Goal: Information Seeking & Learning: Learn about a topic

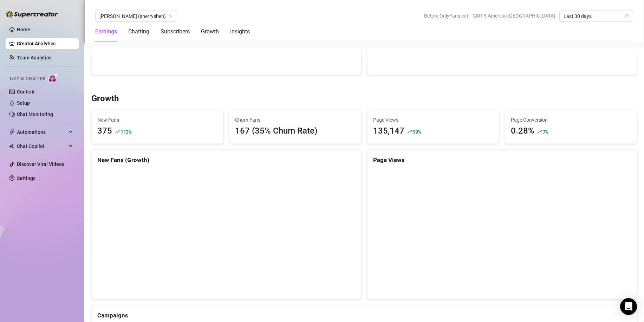
scroll to position [366, 0]
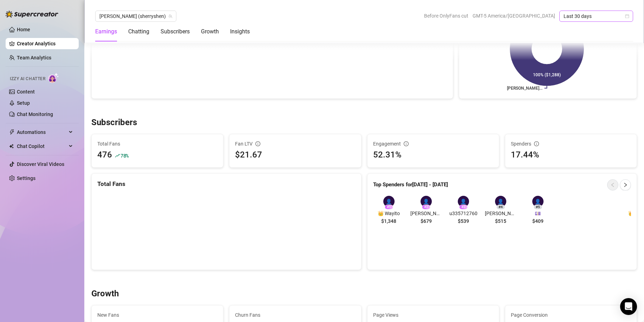
click at [617, 14] on span "Last 30 days" at bounding box center [596, 16] width 65 height 11
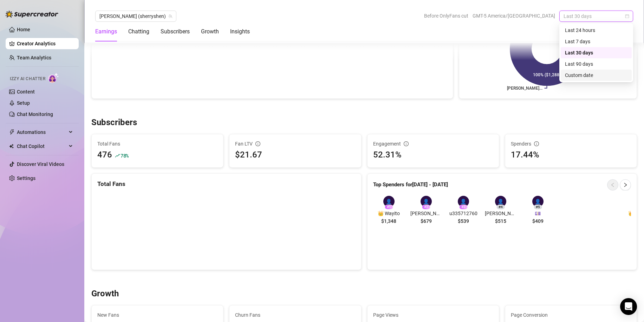
click at [589, 75] on div "Custom date" at bounding box center [596, 75] width 63 height 8
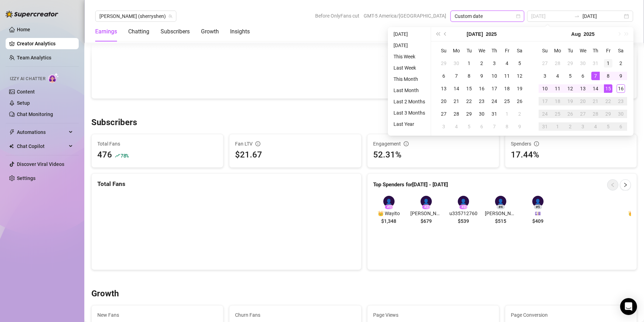
type input "[DATE]"
click at [607, 63] on div "1" at bounding box center [608, 63] width 8 height 8
type input "[DATE]"
click at [619, 89] on div "16" at bounding box center [621, 88] width 8 height 8
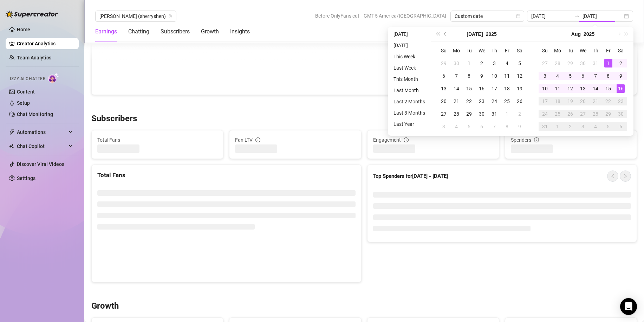
type input "[DATE]"
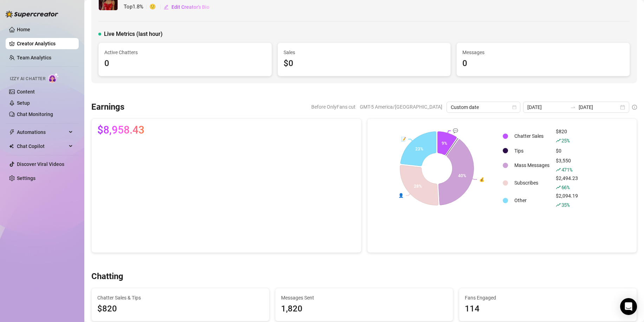
scroll to position [0, 0]
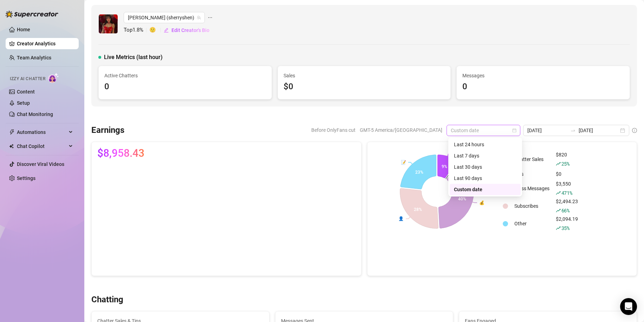
click at [480, 133] on span "Custom date" at bounding box center [483, 130] width 65 height 11
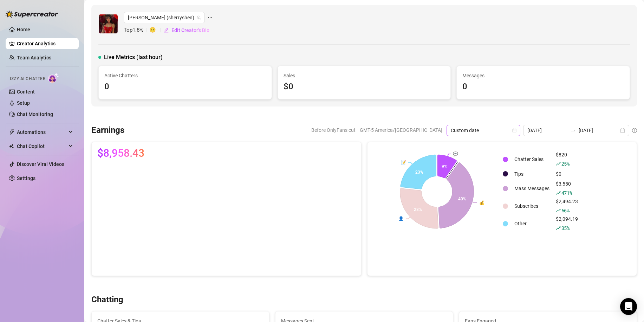
click at [469, 131] on span "Custom date" at bounding box center [483, 130] width 65 height 11
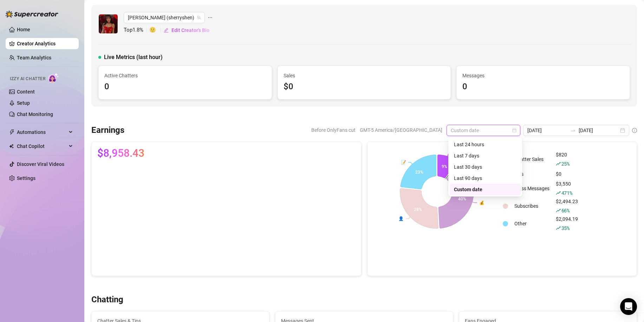
click at [478, 188] on div "Custom date" at bounding box center [485, 190] width 63 height 8
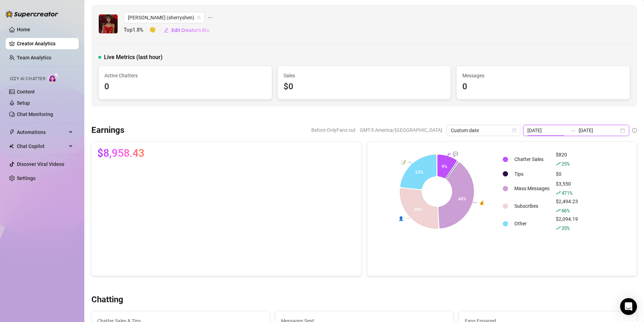
click at [539, 131] on input "[DATE]" at bounding box center [548, 131] width 40 height 8
click at [556, 131] on input "[DATE]" at bounding box center [548, 131] width 40 height 8
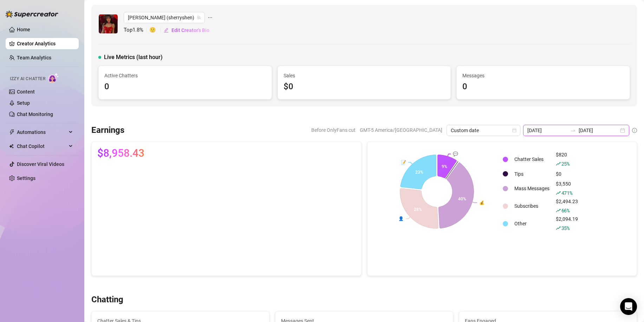
click at [557, 131] on input "[DATE]" at bounding box center [548, 131] width 40 height 8
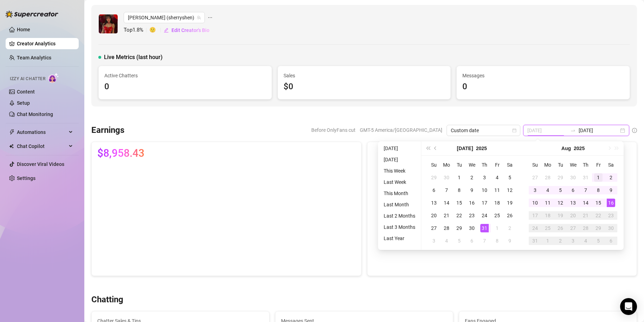
type input "[DATE]"
click at [597, 179] on div "1" at bounding box center [598, 177] width 8 height 8
type input "[DATE]"
click at [599, 203] on div "15" at bounding box center [598, 203] width 8 height 8
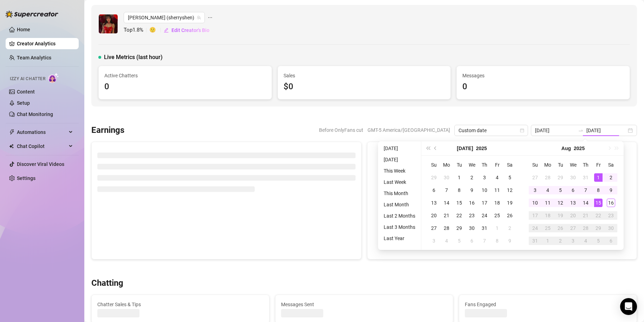
type input "[DATE]"
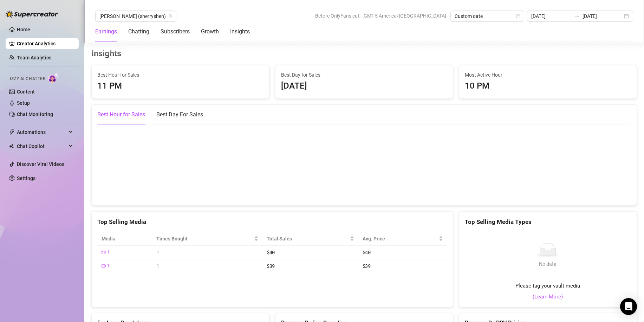
scroll to position [984, 0]
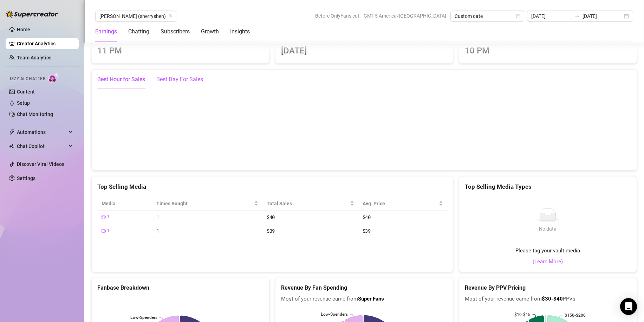
click at [183, 80] on div "Best Day For Sales" at bounding box center [179, 79] width 47 height 8
click at [129, 82] on div "Best Hour for Sales" at bounding box center [121, 79] width 48 height 8
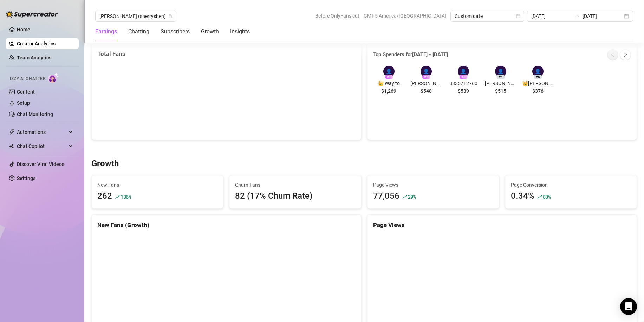
scroll to position [492, 0]
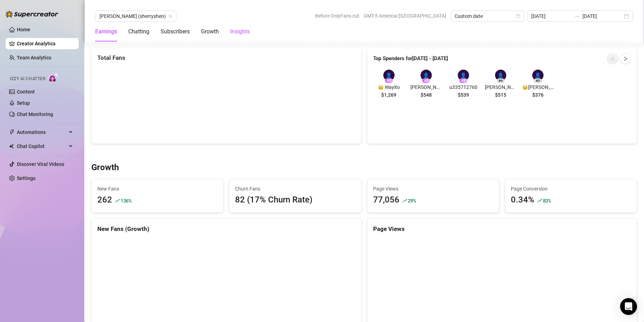
click at [243, 31] on div "Insights" at bounding box center [240, 31] width 20 height 8
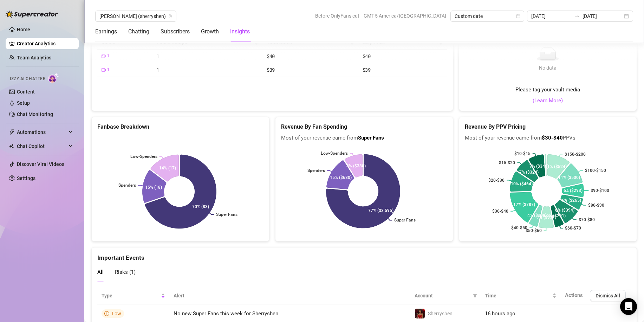
scroll to position [1173, 0]
